Goal: Information Seeking & Learning: Learn about a topic

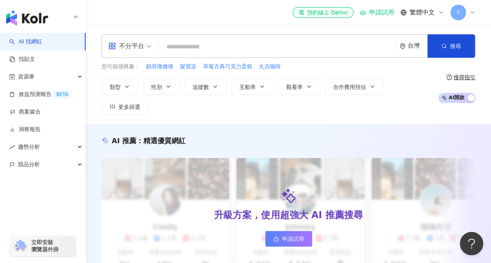
paste input "**********"
type input "**********"
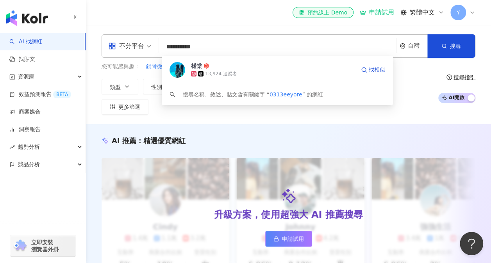
click at [203, 71] on icon at bounding box center [200, 73] width 5 height 5
